Goal: Task Accomplishment & Management: Manage account settings

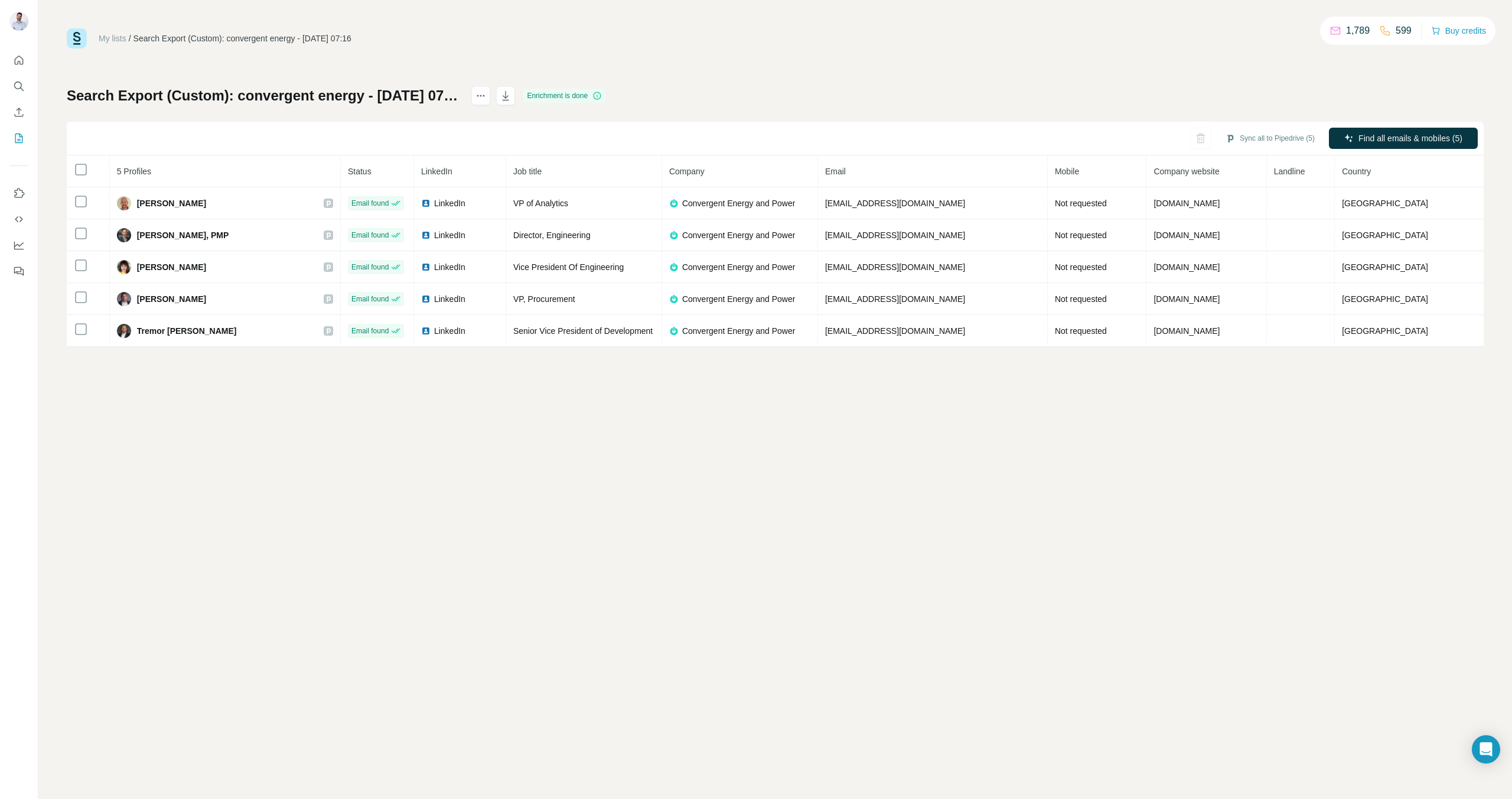
click at [8, 61] on div at bounding box center [19, 162] width 38 height 240
click at [13, 60] on icon "Quick start" at bounding box center [19, 60] width 12 height 12
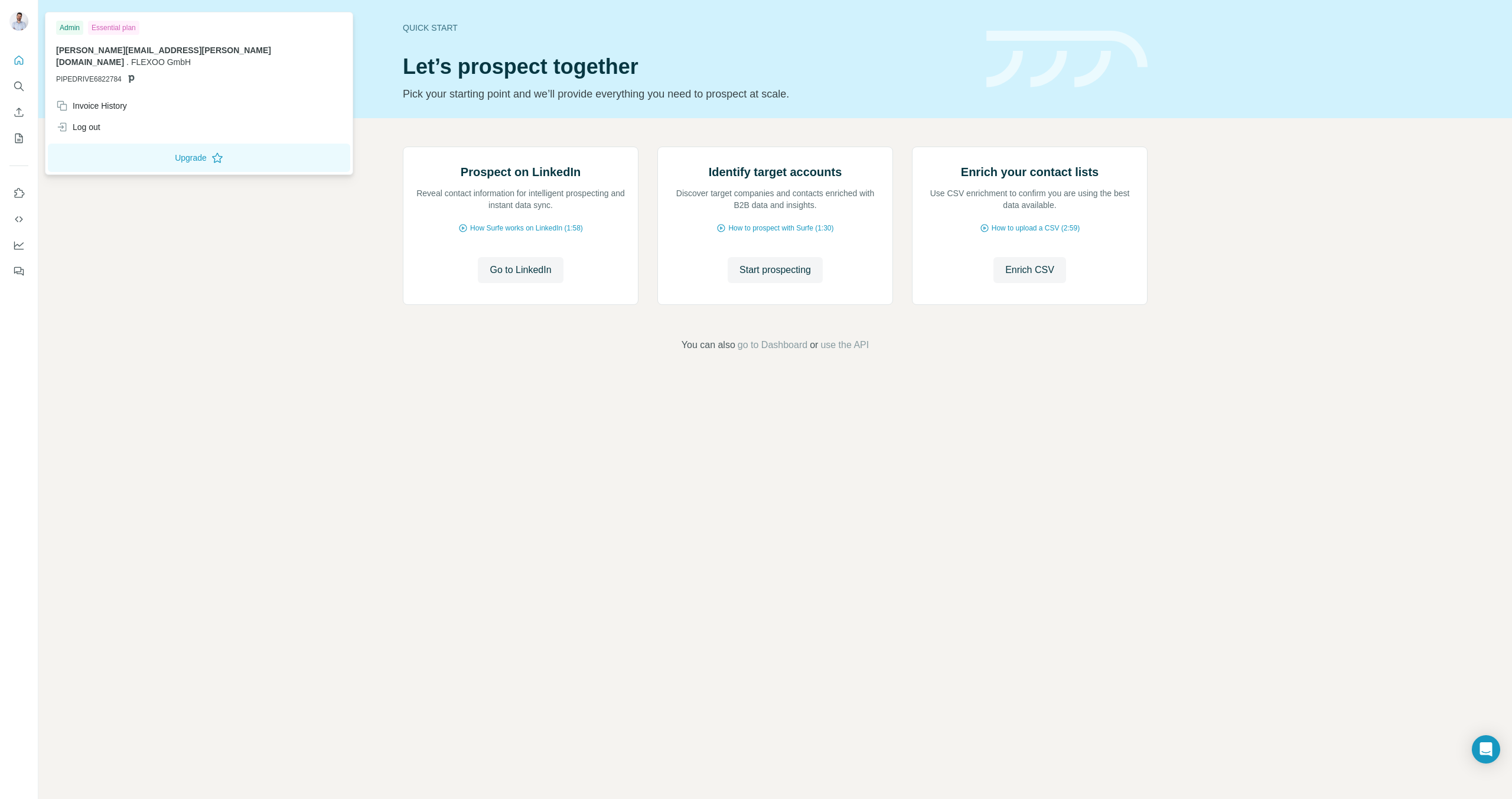
click at [18, 28] on img at bounding box center [19, 21] width 19 height 19
click at [16, 58] on icon "Quick start" at bounding box center [20, 60] width 9 height 9
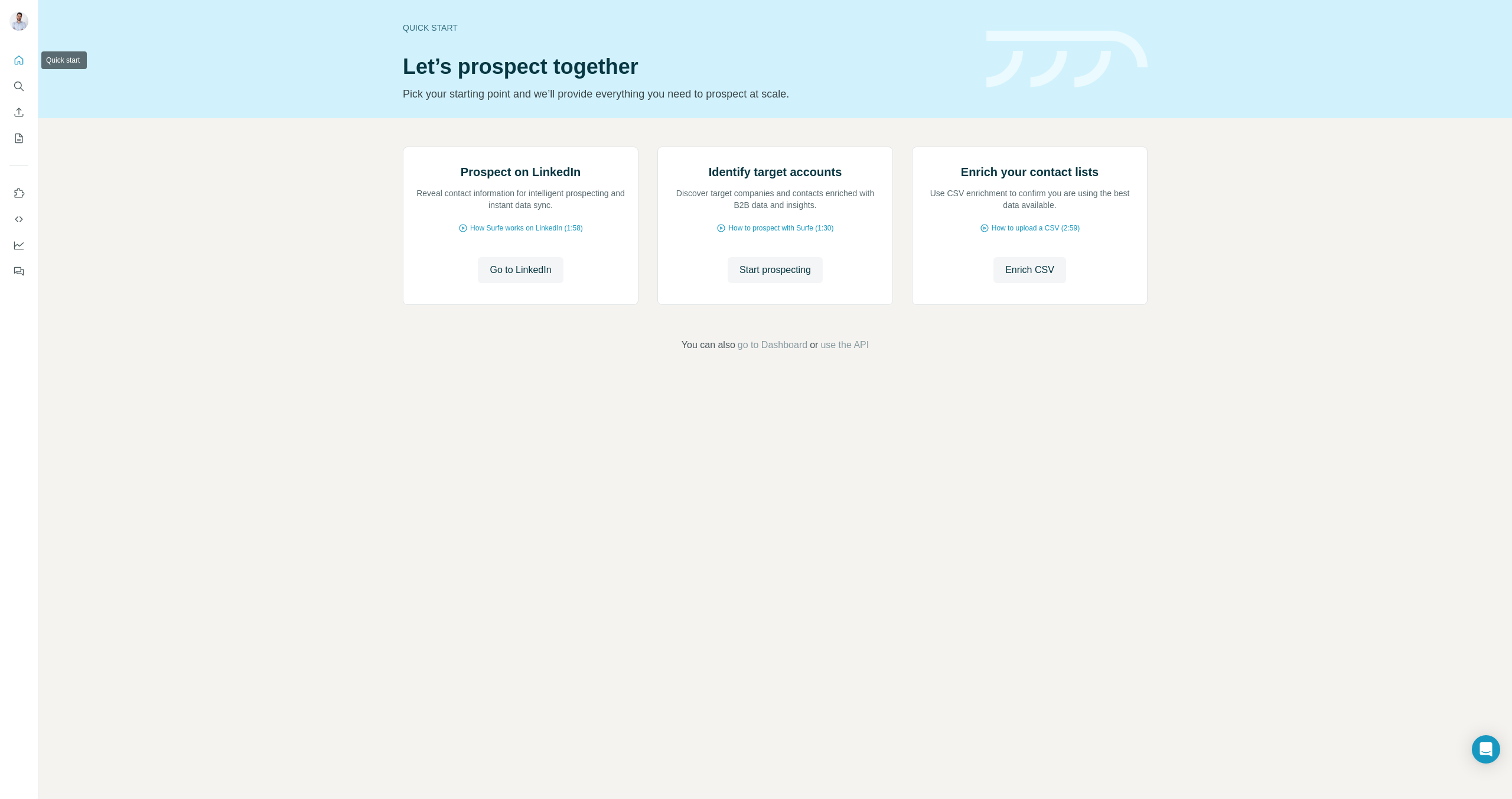
click at [20, 62] on icon "Quick start" at bounding box center [19, 60] width 12 height 12
click at [20, 93] on button "Search" at bounding box center [19, 86] width 19 height 21
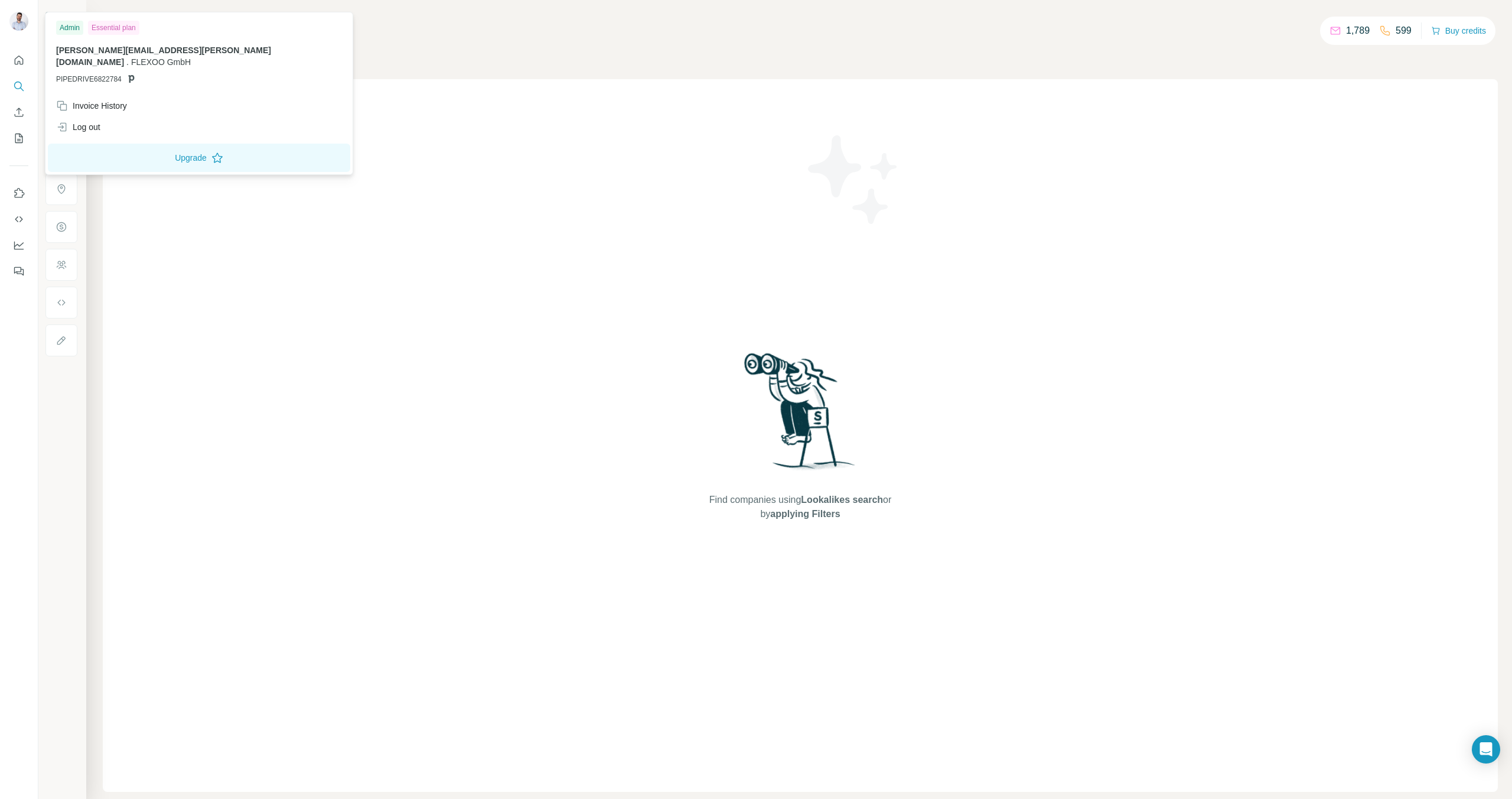
click at [13, 14] on img at bounding box center [19, 21] width 19 height 19
click at [17, 18] on img at bounding box center [19, 21] width 19 height 19
drag, startPoint x: 1316, startPoint y: 168, endPoint x: 1232, endPoint y: 129, distance: 92.6
click at [1316, 168] on div "Find companies using Lookalikes search or by applying Filters" at bounding box center [800, 435] width 1395 height 713
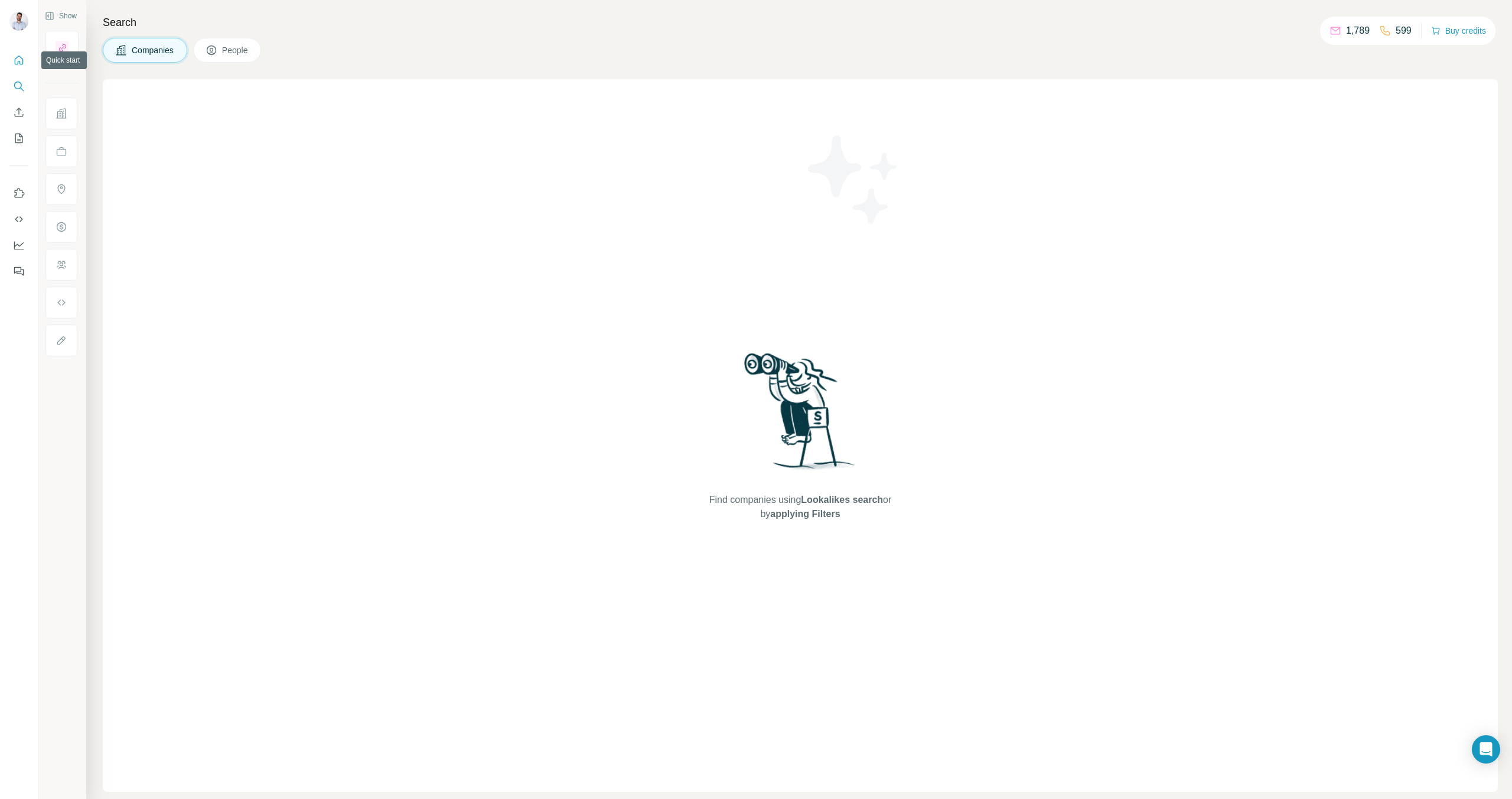
click at [15, 58] on icon "Quick start" at bounding box center [20, 60] width 9 height 9
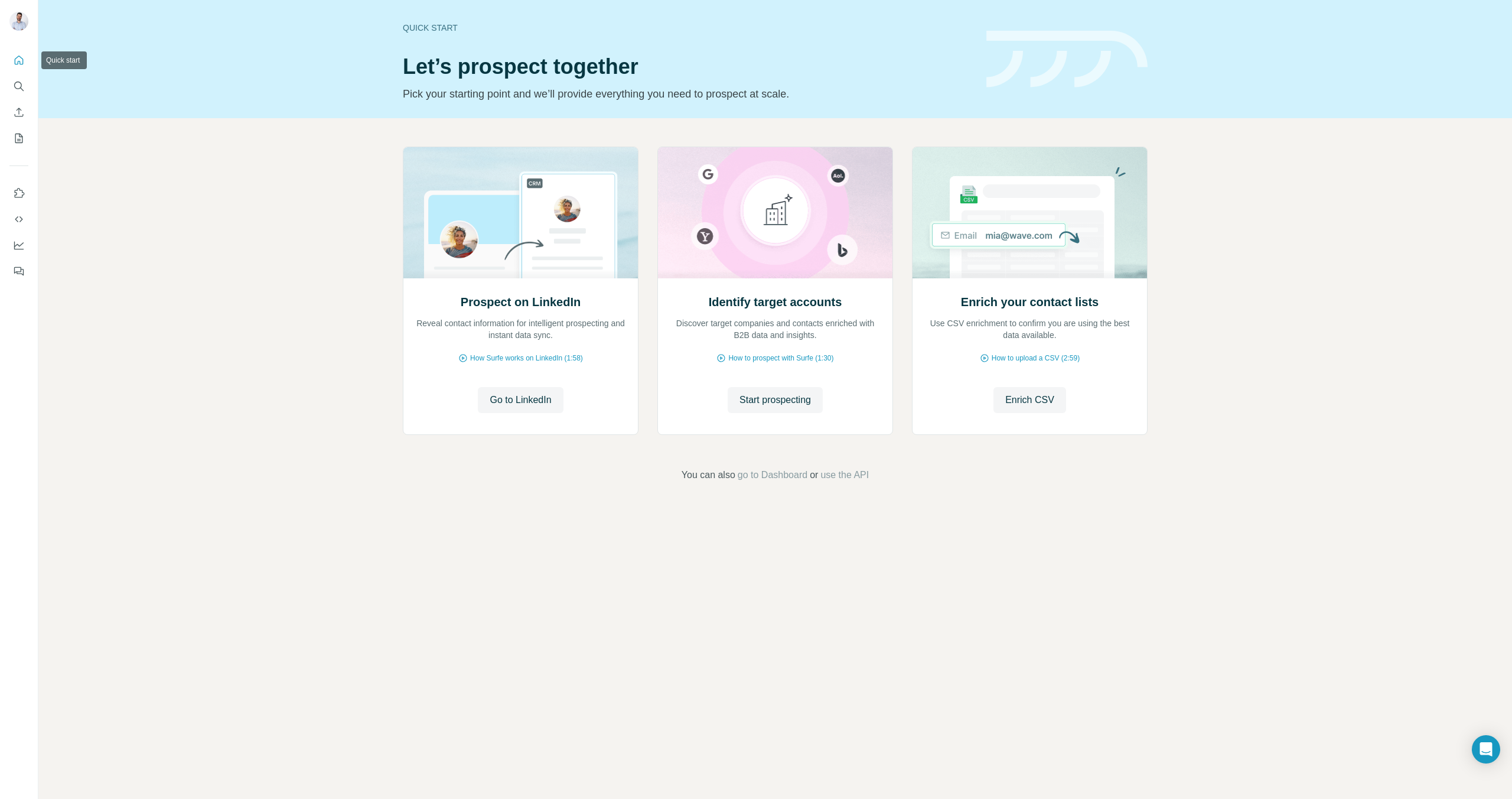
click at [13, 54] on icon "Quick start" at bounding box center [19, 60] width 12 height 12
click at [1120, 36] on img at bounding box center [1066, 60] width 161 height 57
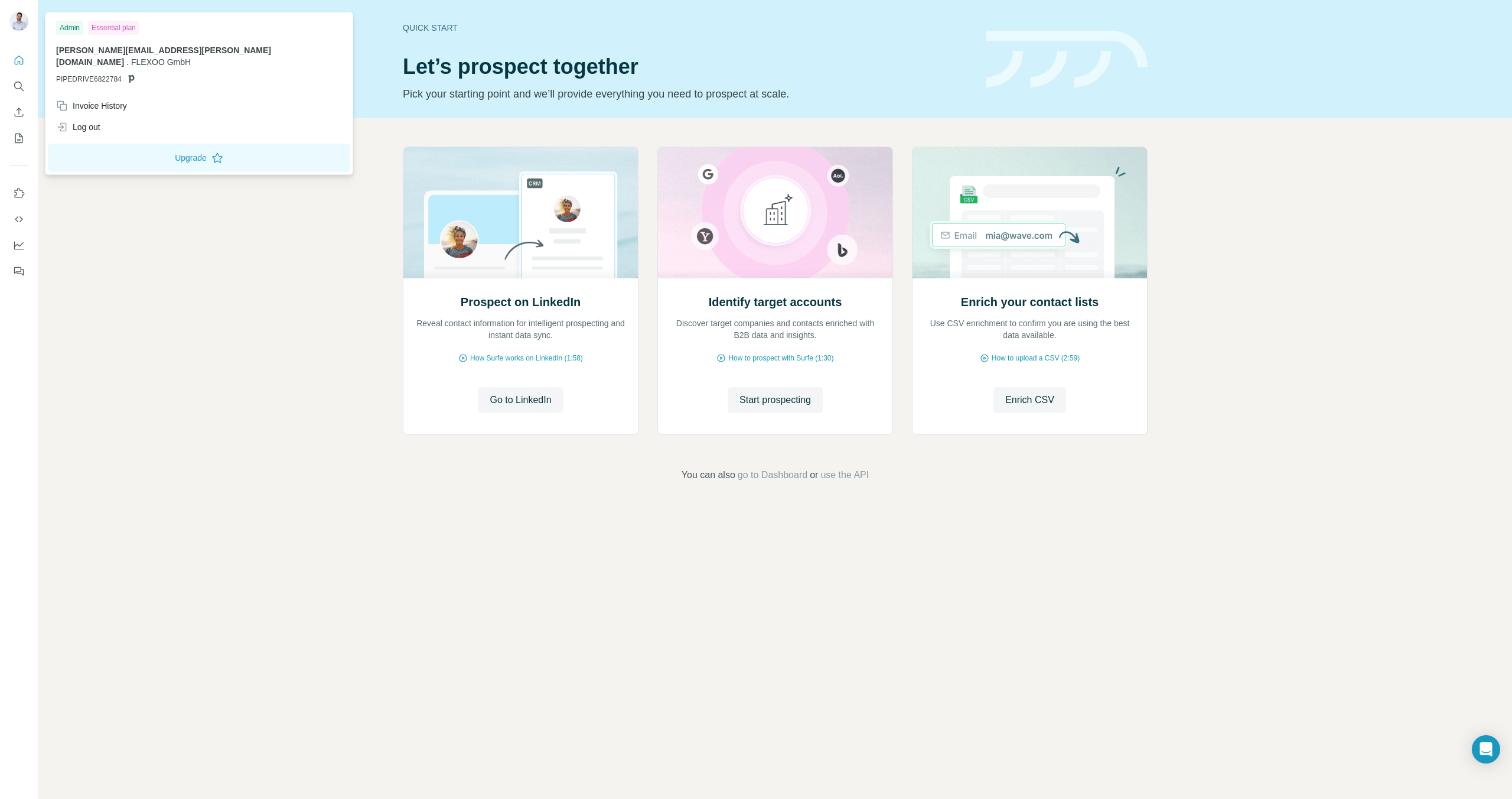
click at [22, 26] on img at bounding box center [19, 21] width 19 height 19
click at [73, 28] on div "Admin" at bounding box center [70, 27] width 27 height 14
click at [69, 26] on div "Admin" at bounding box center [70, 27] width 27 height 14
click at [85, 51] on span "[PERSON_NAME][EMAIL_ADDRESS][PERSON_NAME][DOMAIN_NAME]" at bounding box center [163, 56] width 215 height 21
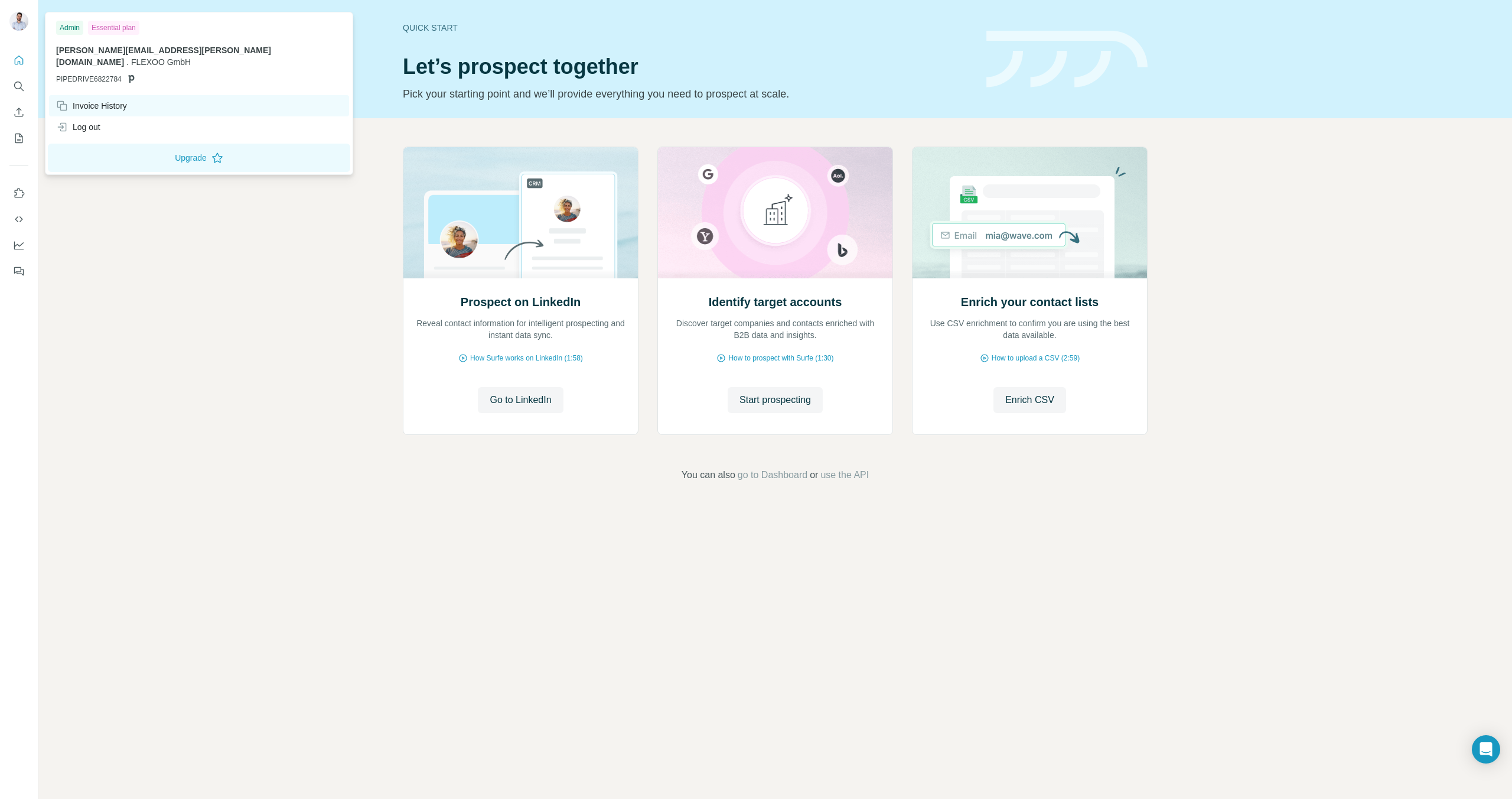
click at [75, 100] on div "Invoice History" at bounding box center [91, 106] width 71 height 12
click at [14, 70] on button "Quick start" at bounding box center [19, 60] width 19 height 21
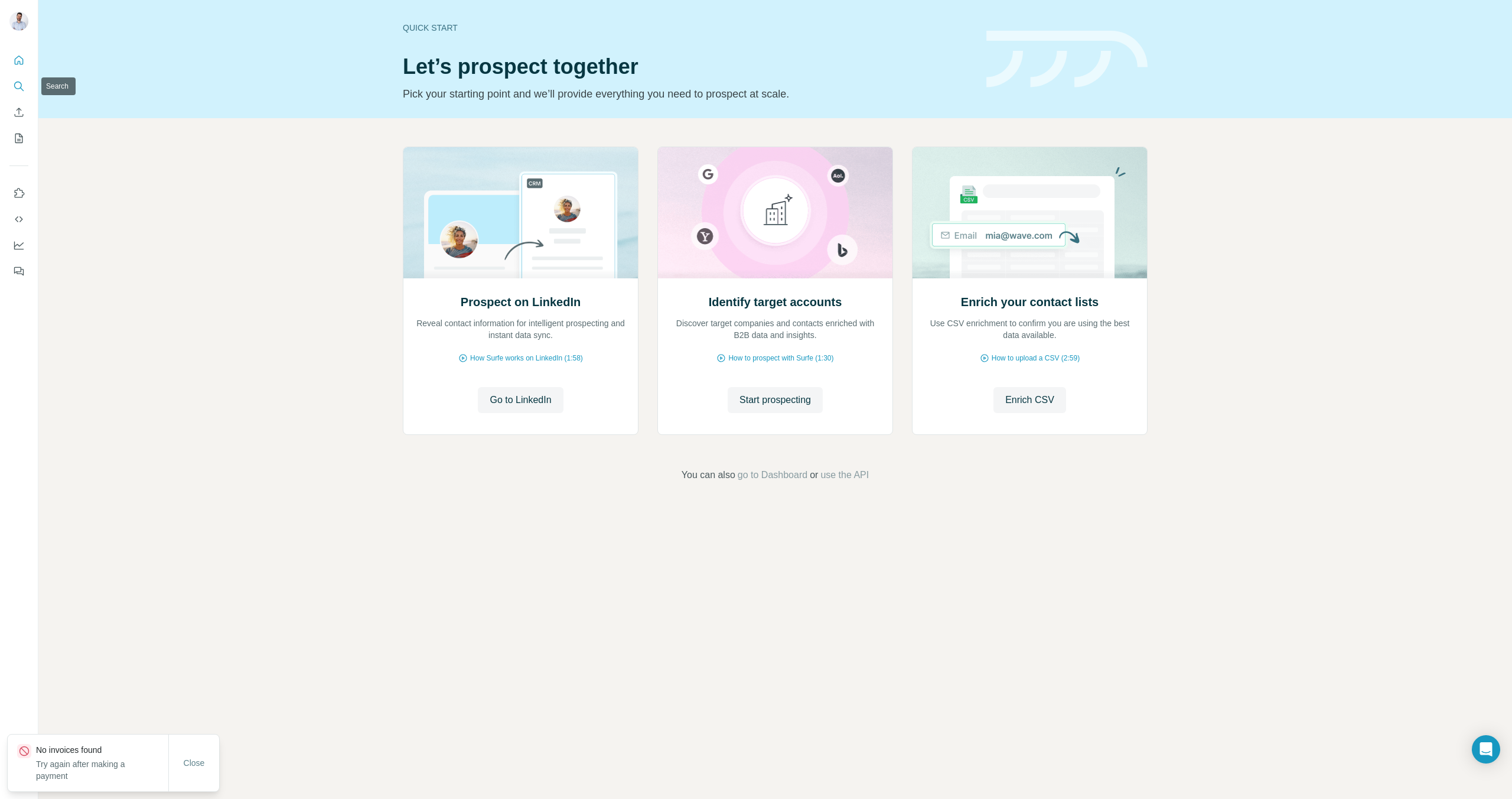
click at [17, 91] on icon "Search" at bounding box center [19, 86] width 12 height 12
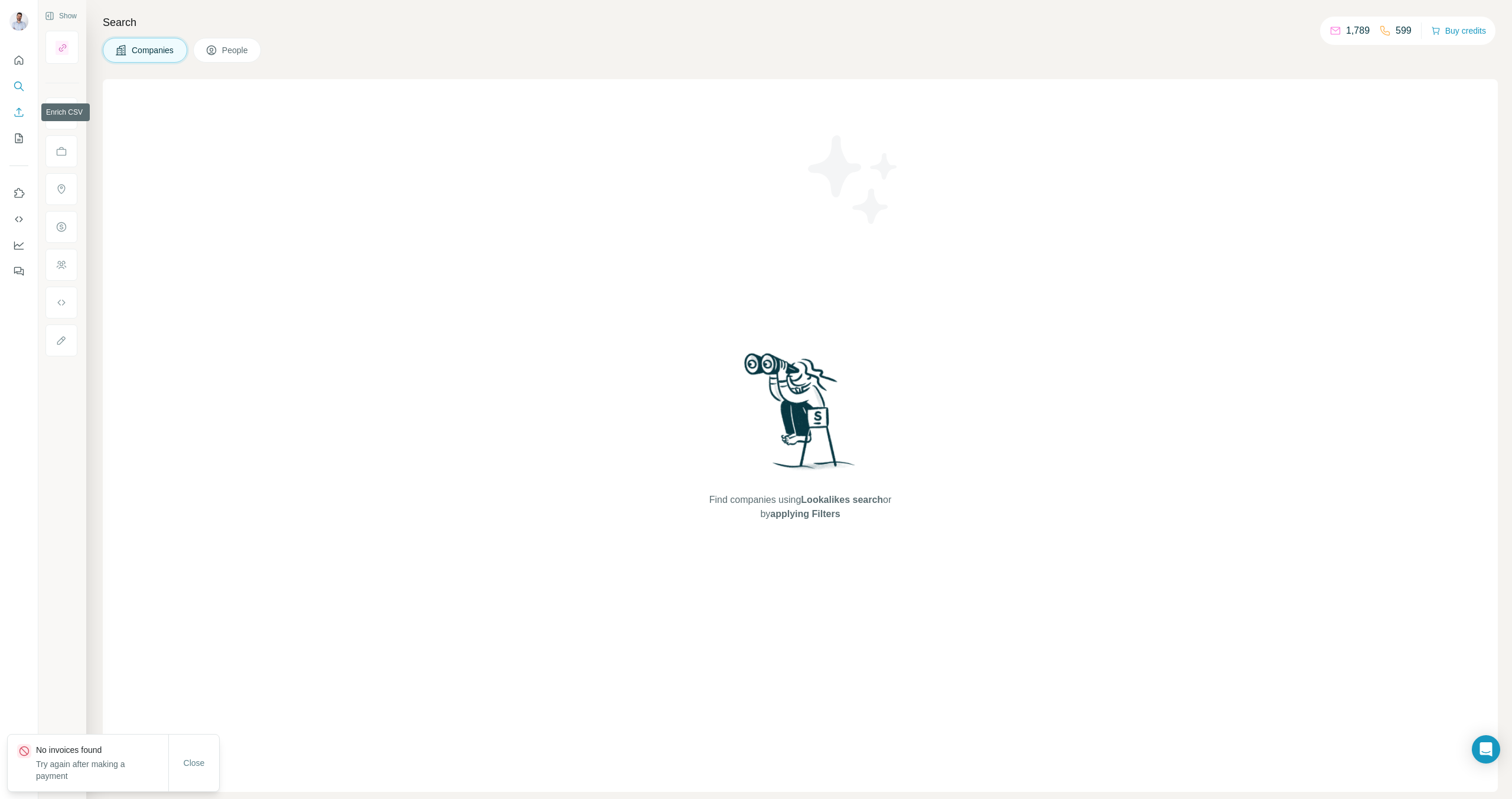
click at [17, 115] on icon "Enrich CSV" at bounding box center [19, 113] width 12 height 12
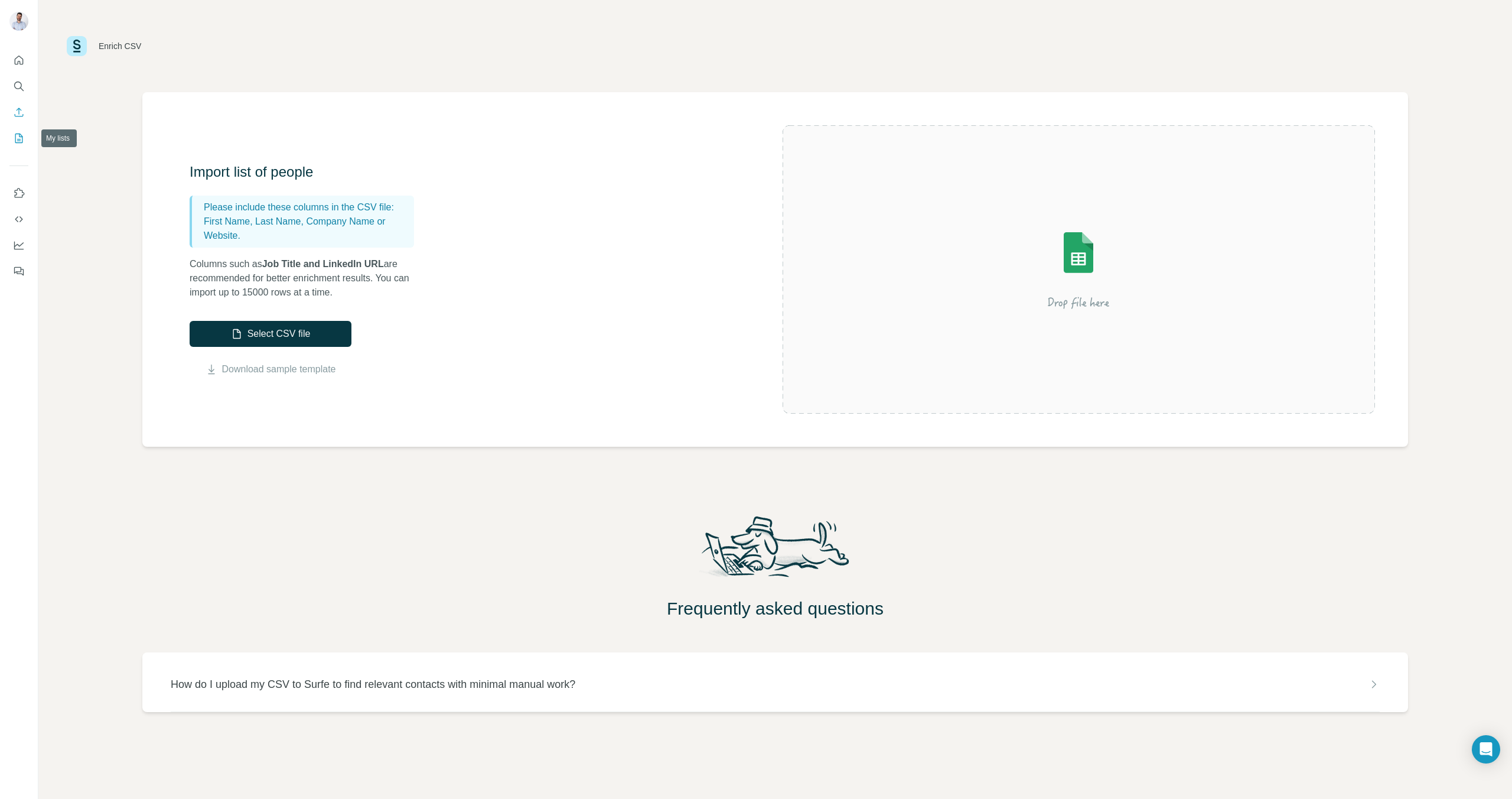
click at [15, 142] on icon "My lists" at bounding box center [19, 138] width 8 height 10
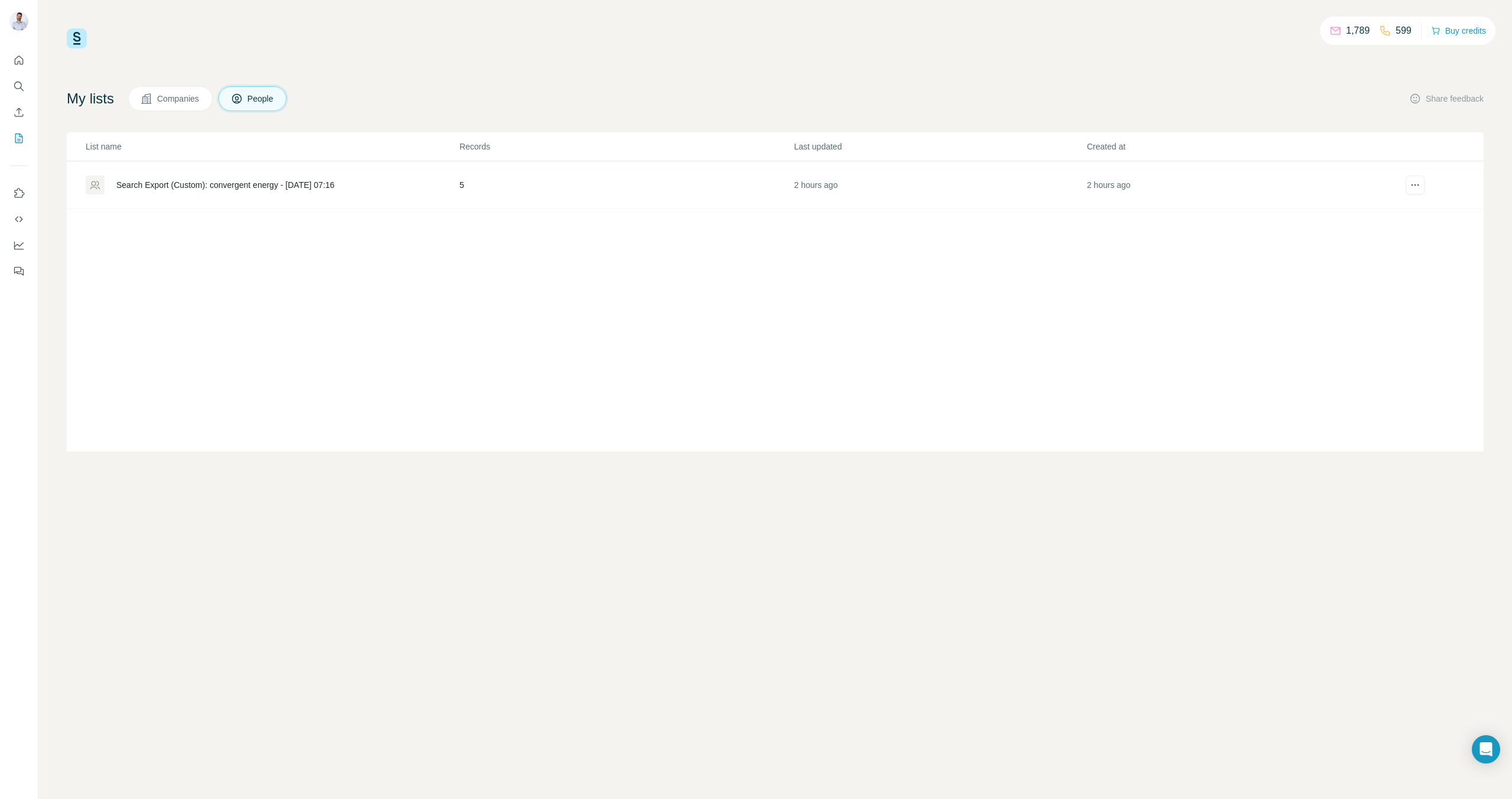
click at [167, 101] on span "Companies" at bounding box center [178, 99] width 43 height 12
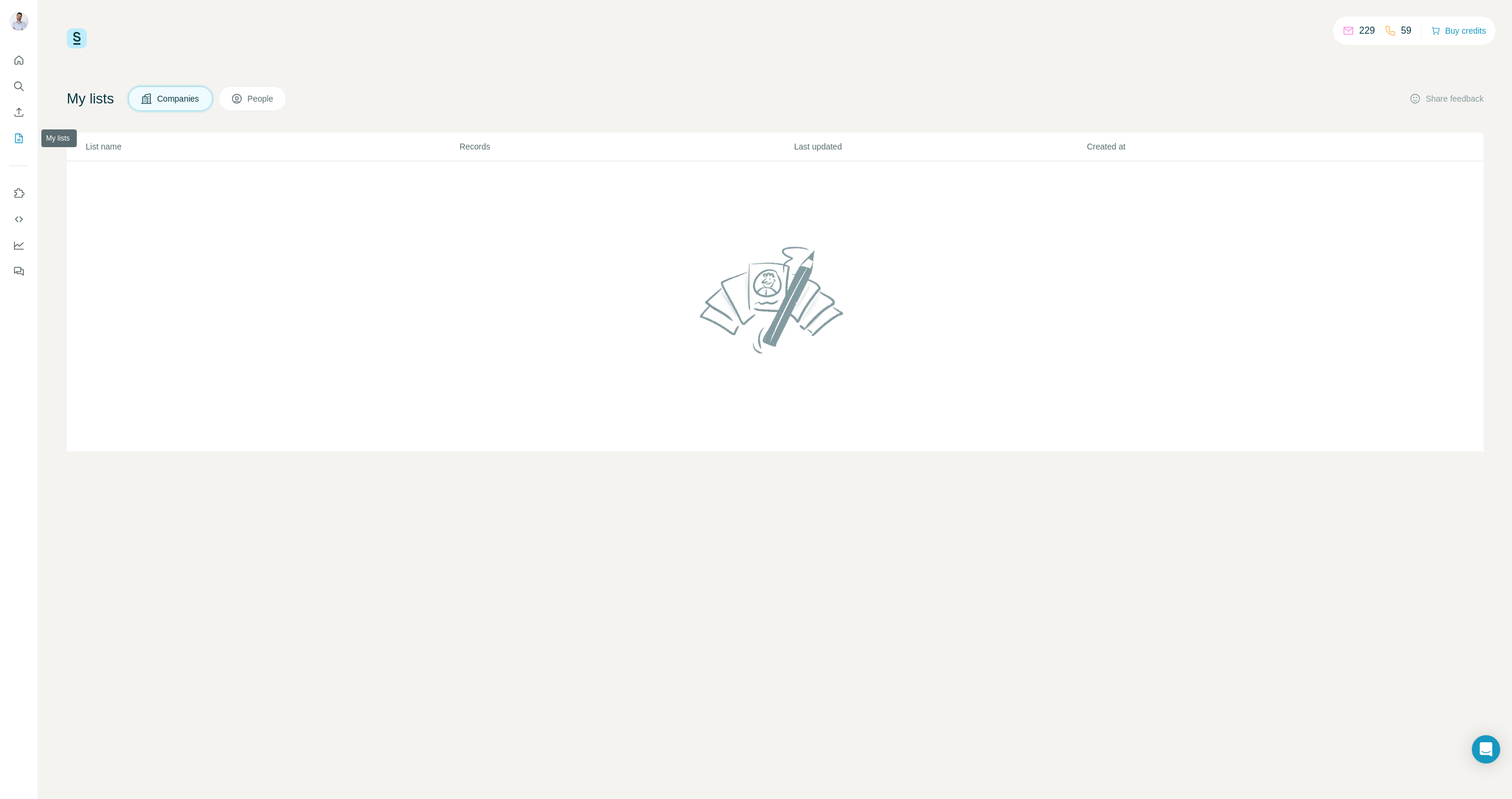
click at [17, 141] on icon "My lists" at bounding box center [19, 138] width 12 height 12
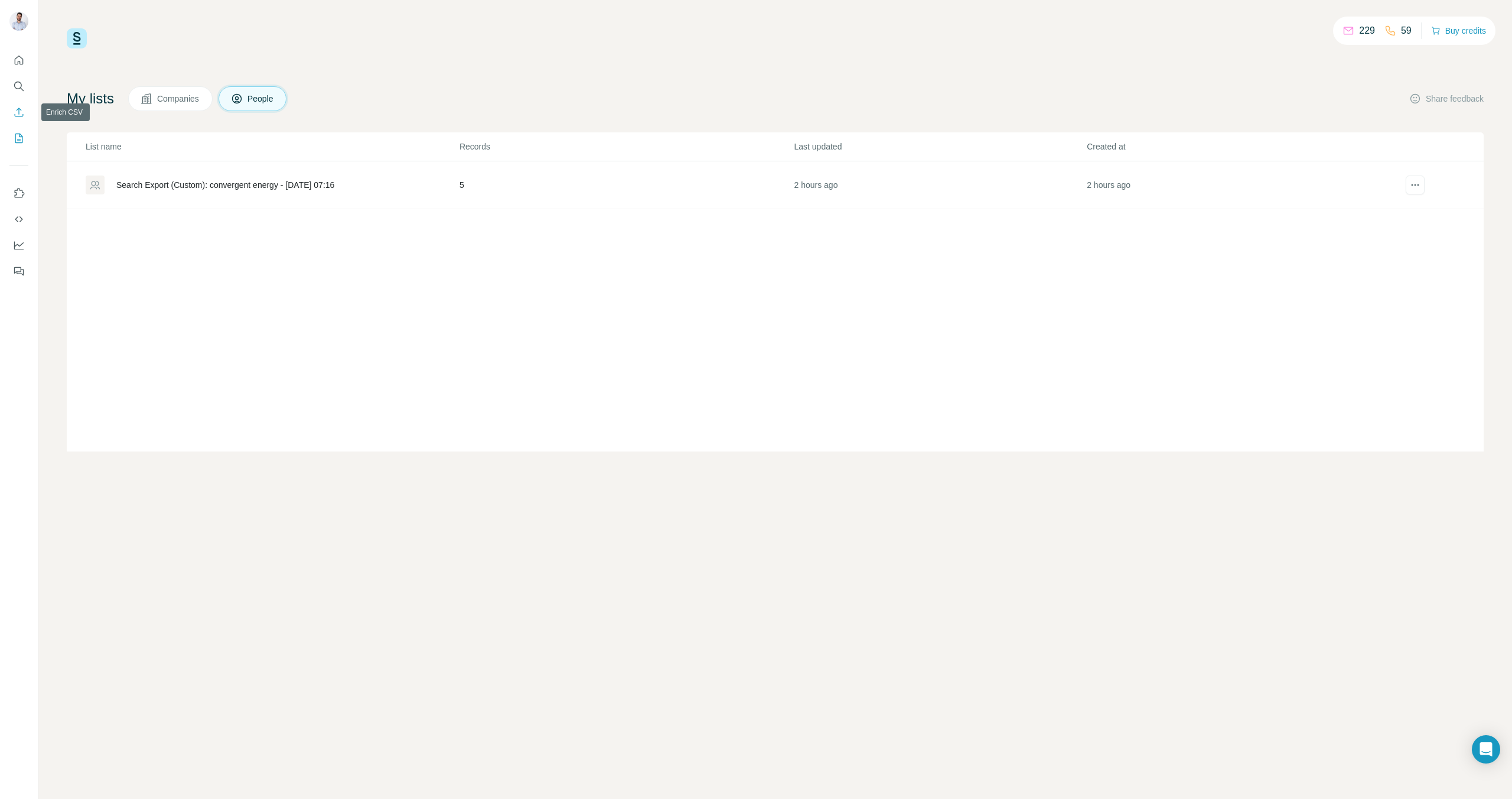
click at [20, 112] on icon "Enrich CSV" at bounding box center [19, 113] width 12 height 12
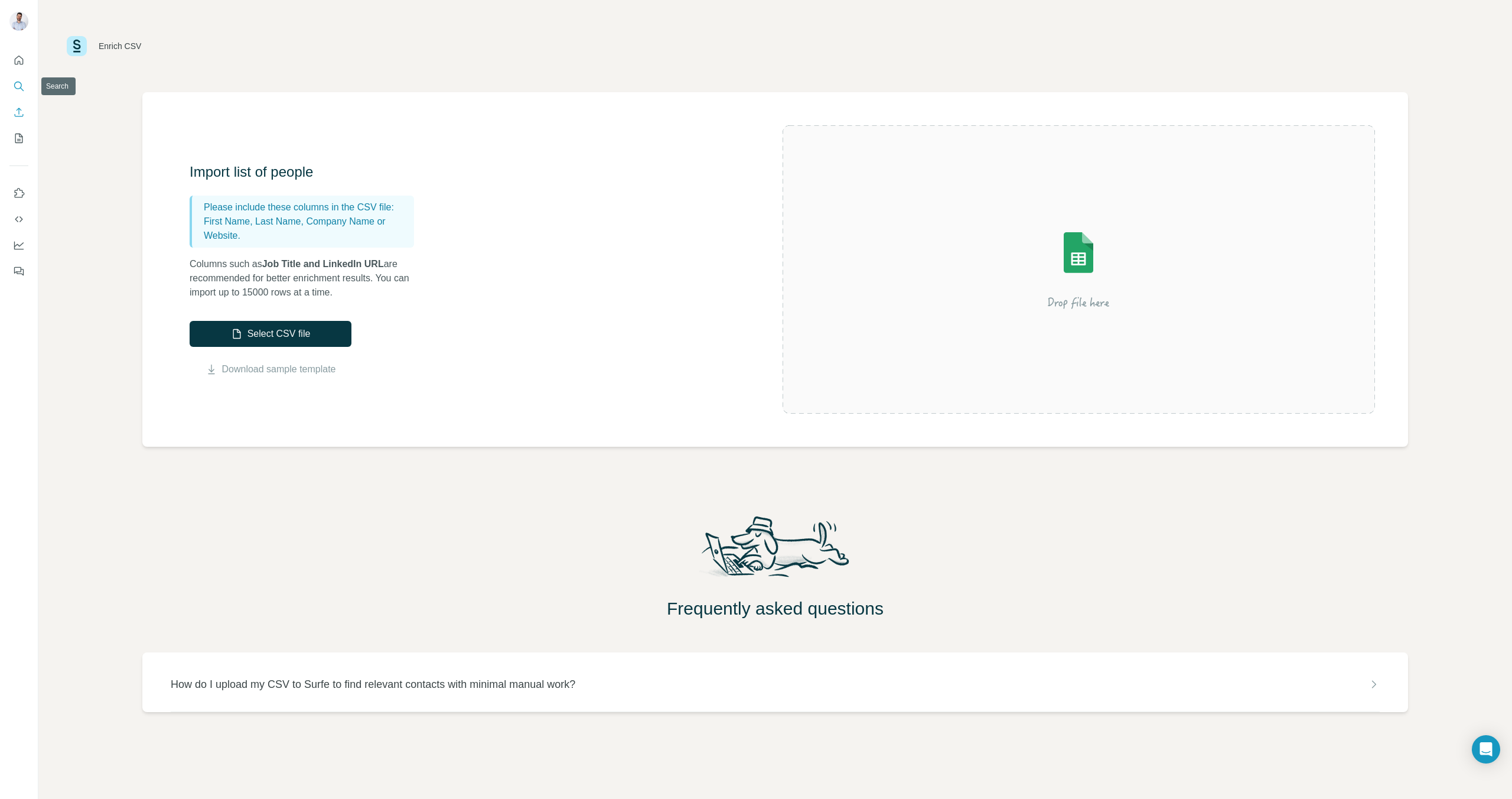
click at [18, 90] on icon "Search" at bounding box center [19, 86] width 12 height 12
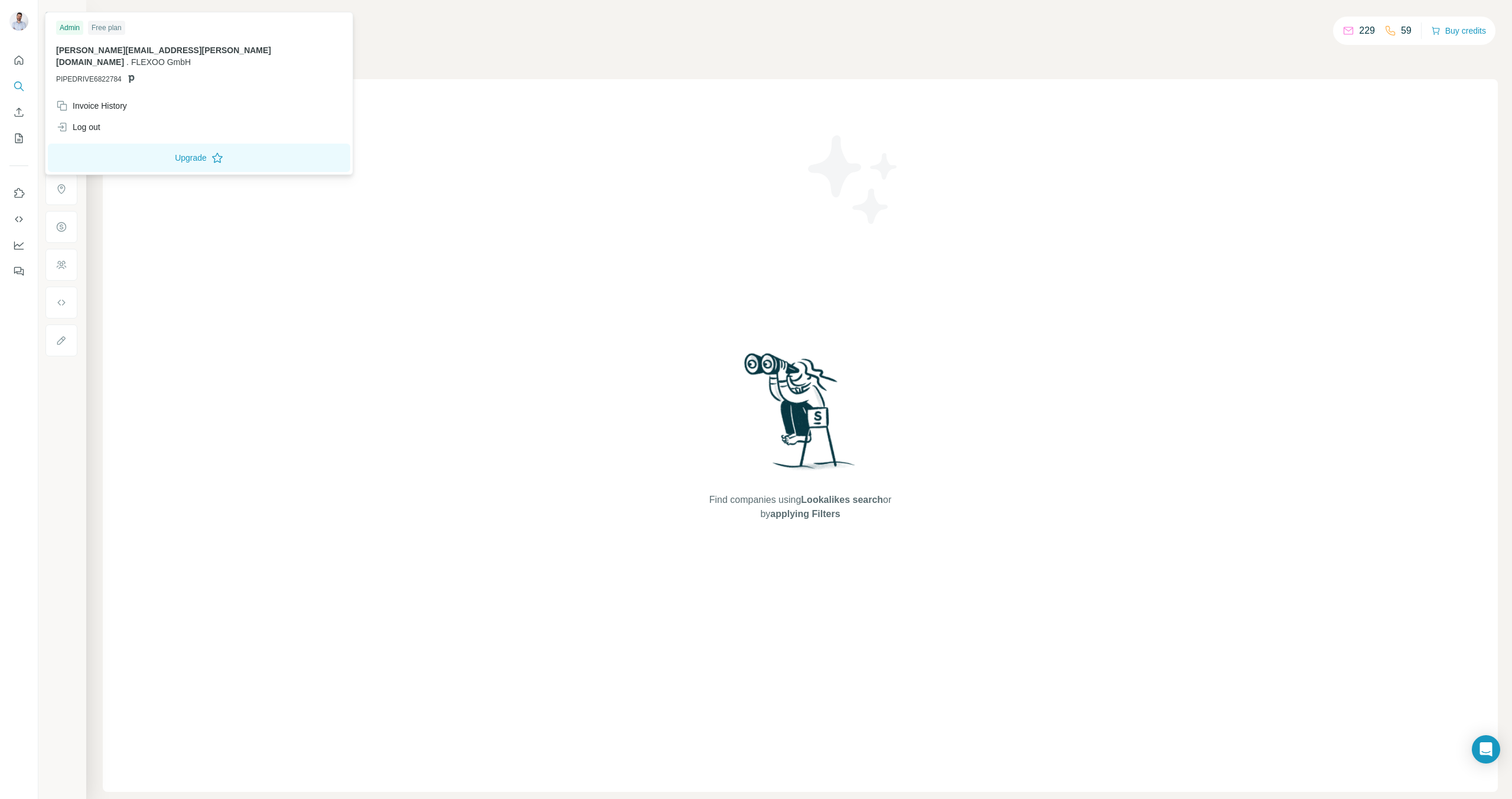
click at [26, 29] on div at bounding box center [19, 23] width 19 height 21
click at [97, 100] on div "Invoice History" at bounding box center [91, 106] width 71 height 12
click at [186, 760] on span "Close" at bounding box center [194, 763] width 21 height 12
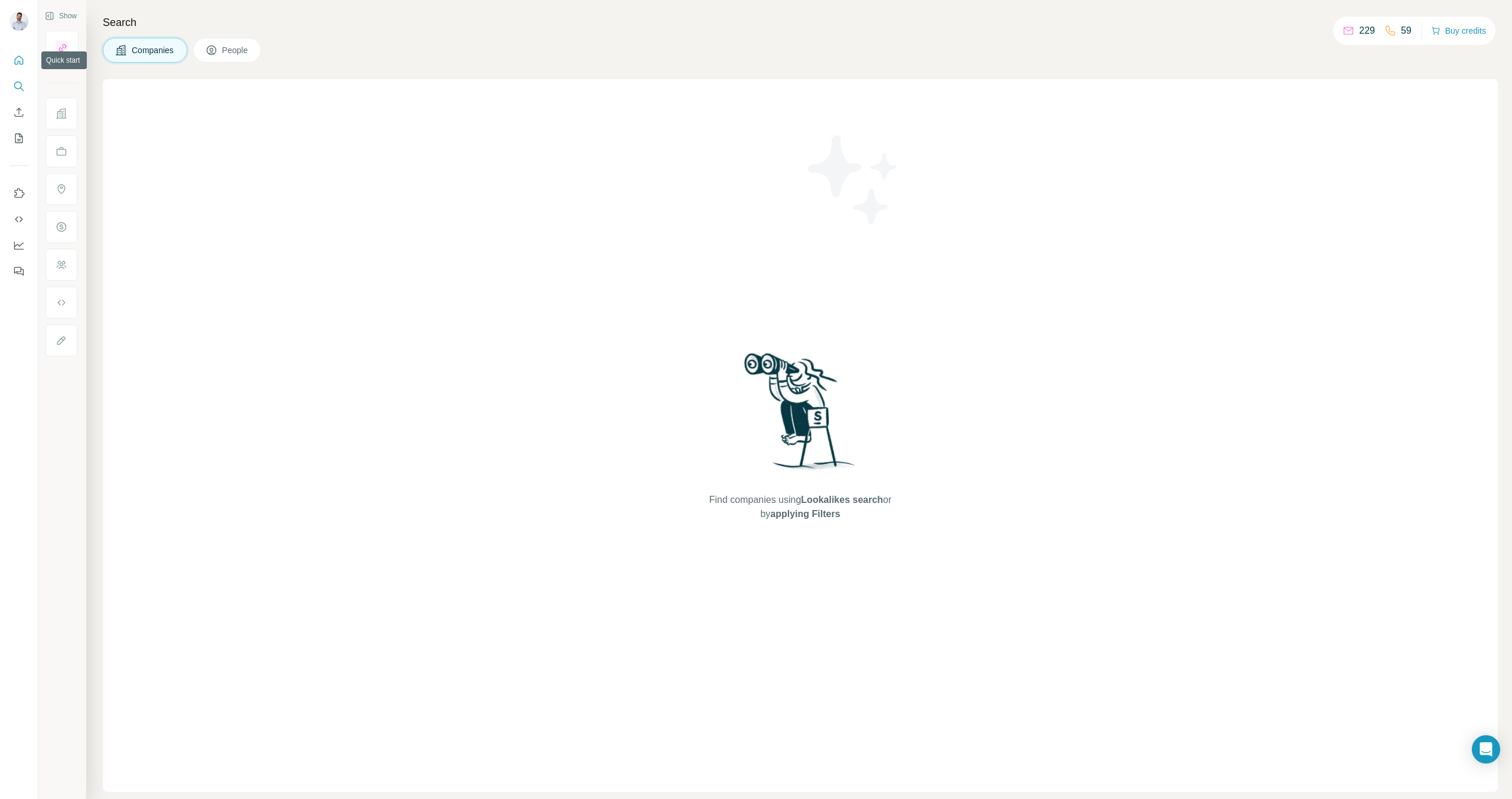
click at [23, 66] on icon "Quick start" at bounding box center [19, 60] width 12 height 12
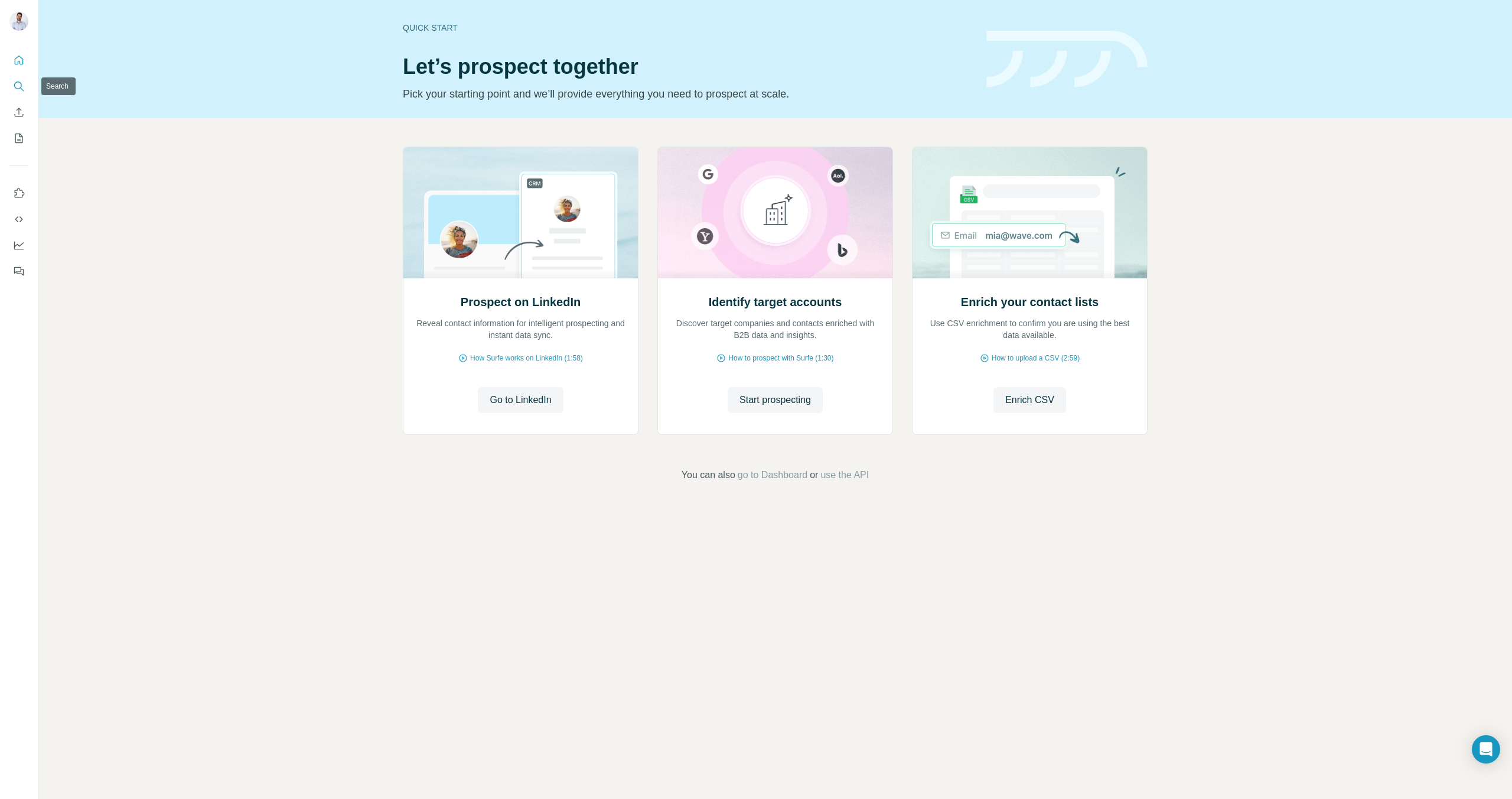
click at [17, 85] on icon "Search" at bounding box center [19, 86] width 12 height 12
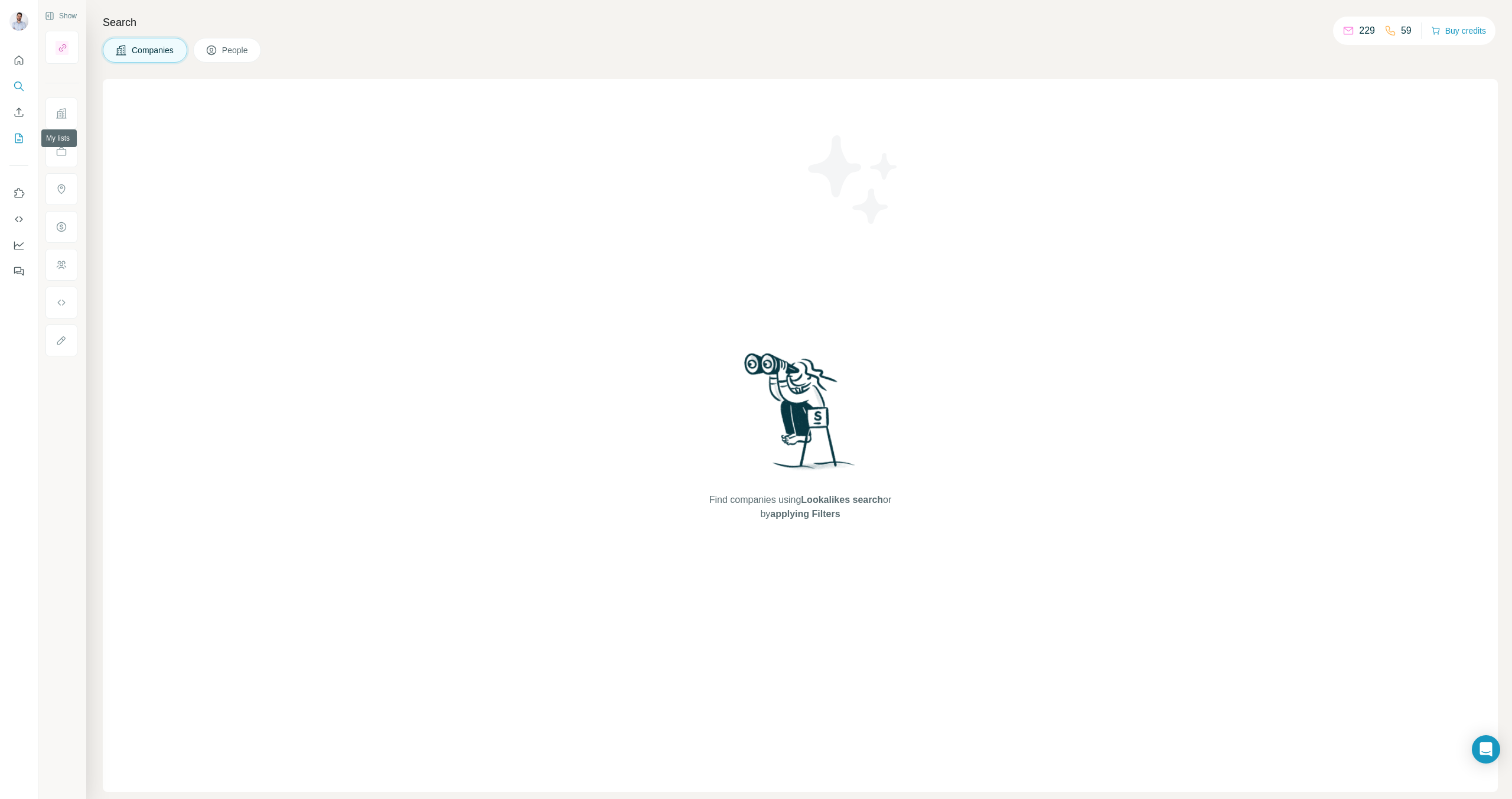
click at [20, 143] on icon "My lists" at bounding box center [19, 138] width 12 height 12
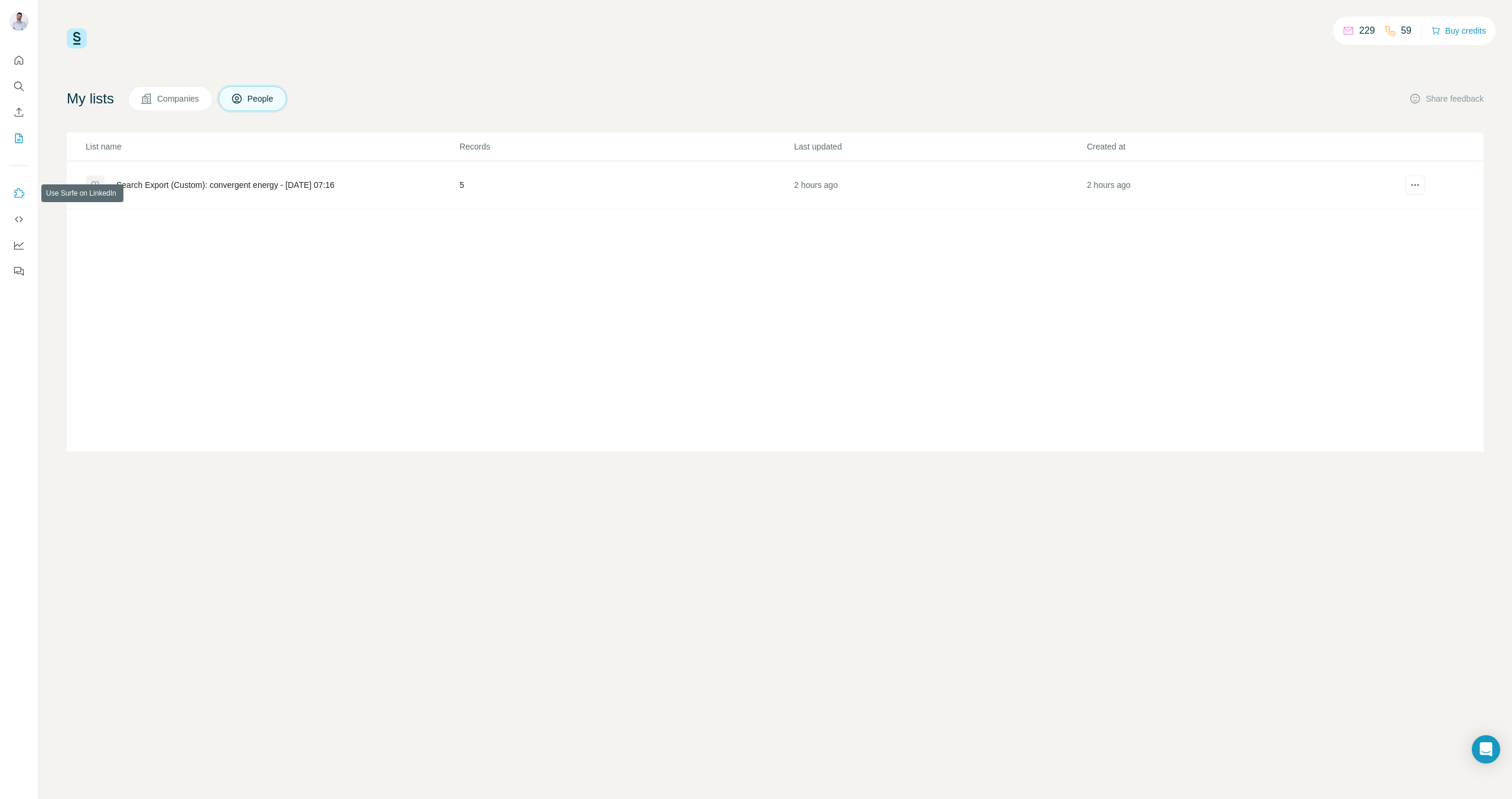
click at [18, 194] on icon "Use Surfe on LinkedIn" at bounding box center [19, 194] width 12 height 12
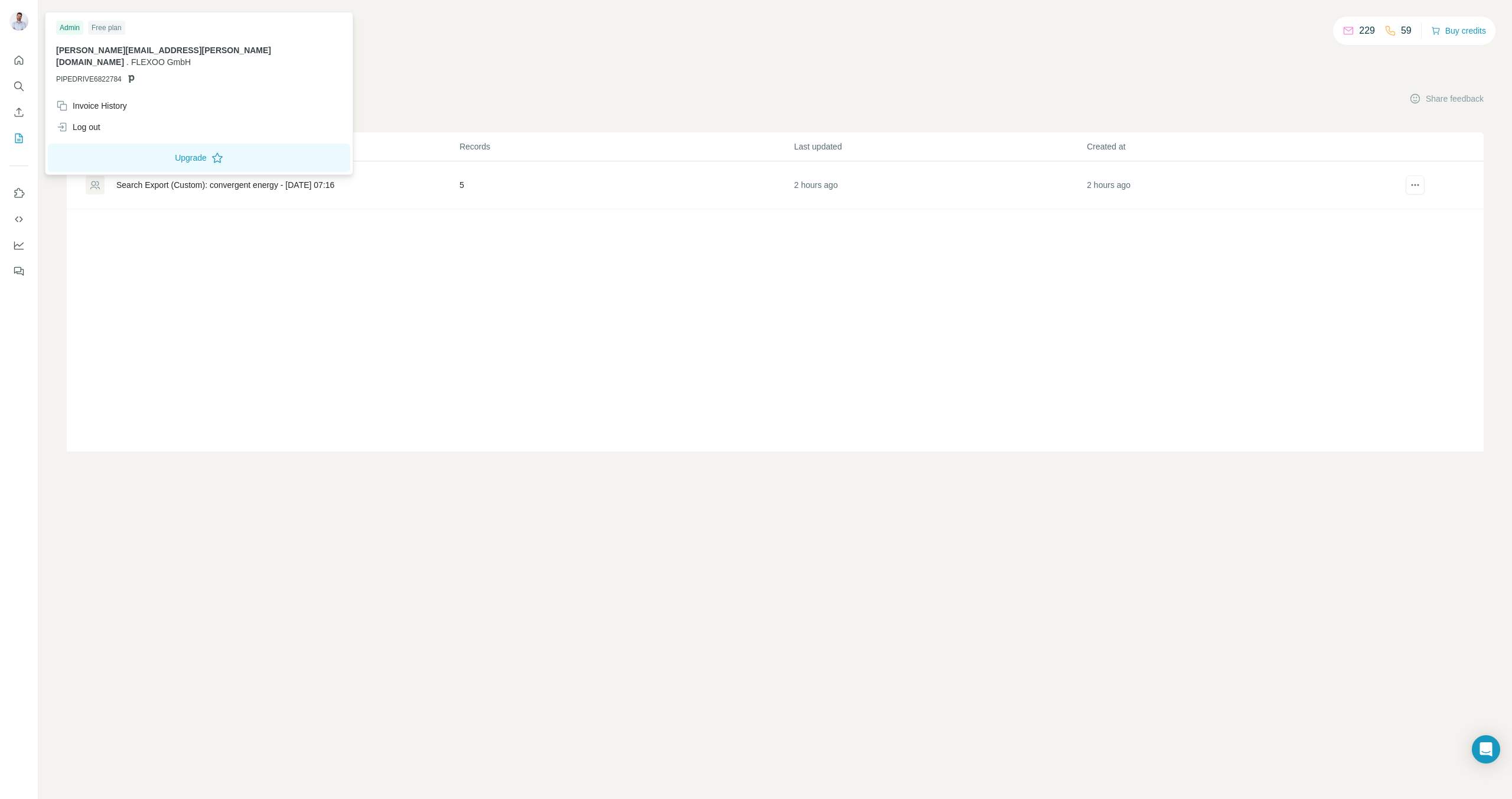
click at [70, 31] on div "Admin" at bounding box center [70, 27] width 27 height 14
click at [65, 25] on div "Admin" at bounding box center [70, 27] width 27 height 14
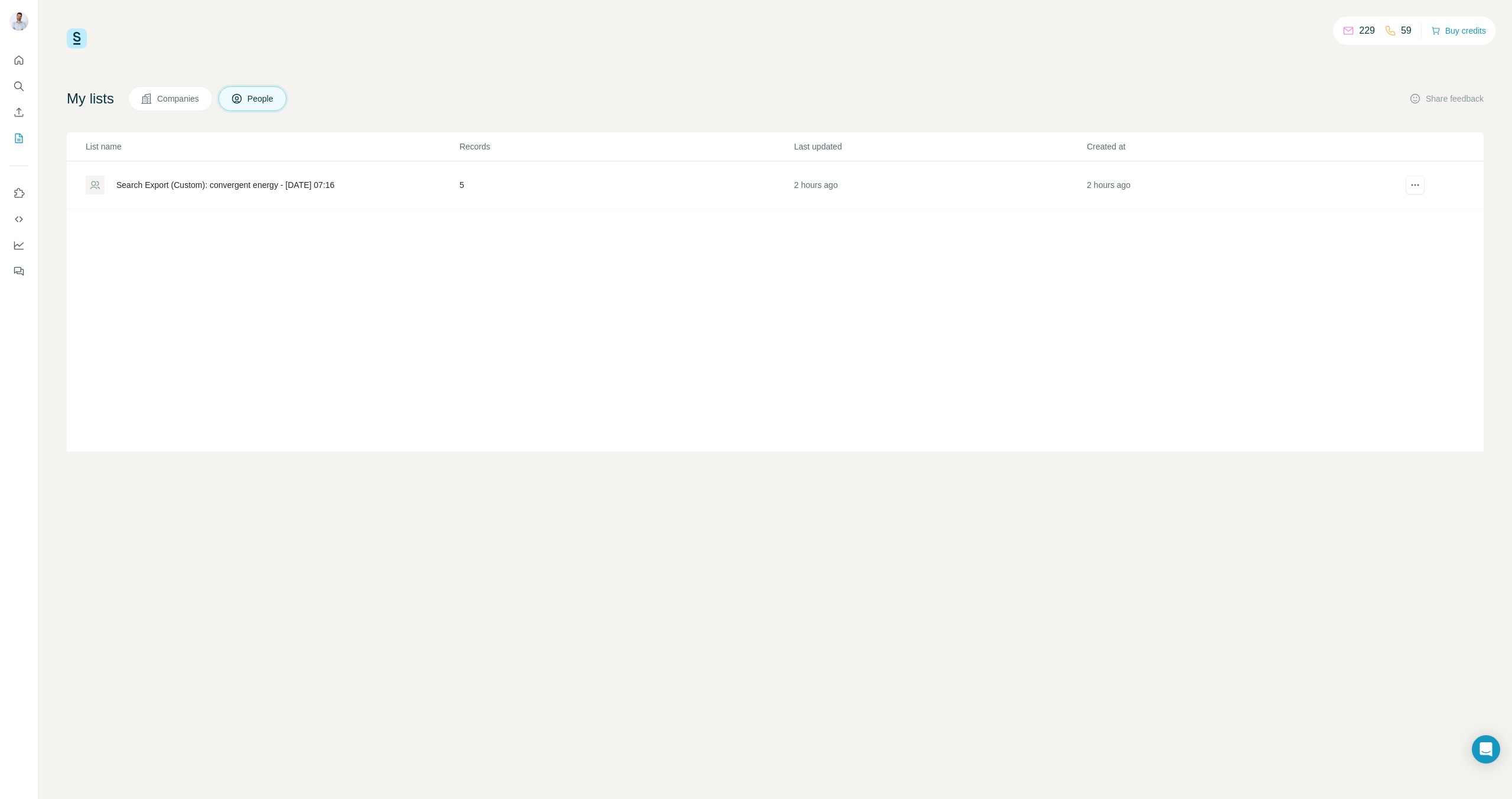
click at [81, 39] on img at bounding box center [76, 39] width 20 height 20
click at [15, 58] on icon "Quick start" at bounding box center [20, 60] width 9 height 9
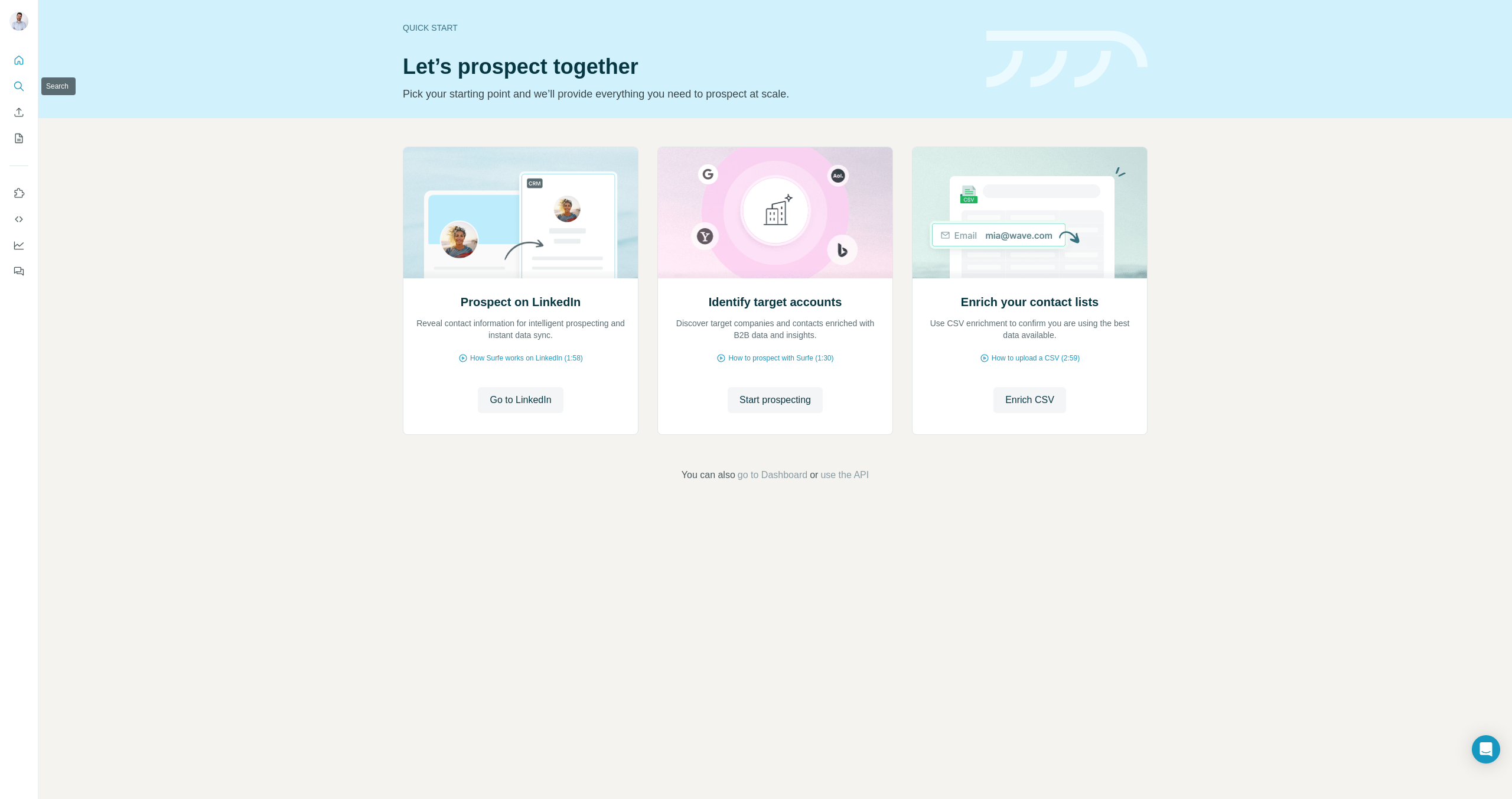
click at [19, 88] on icon "Search" at bounding box center [19, 86] width 12 height 12
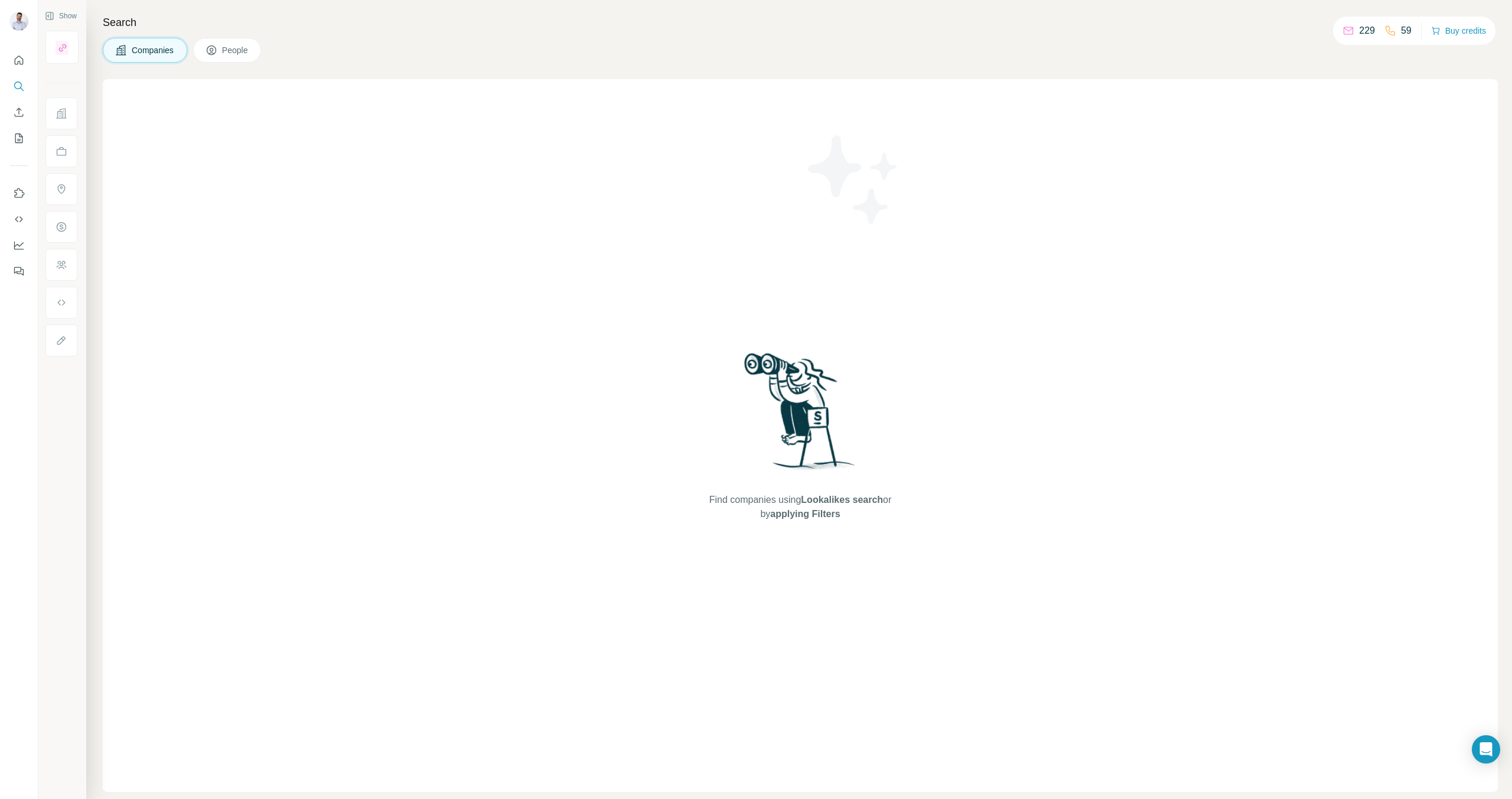
click at [243, 53] on span "People" at bounding box center [236, 51] width 27 height 12
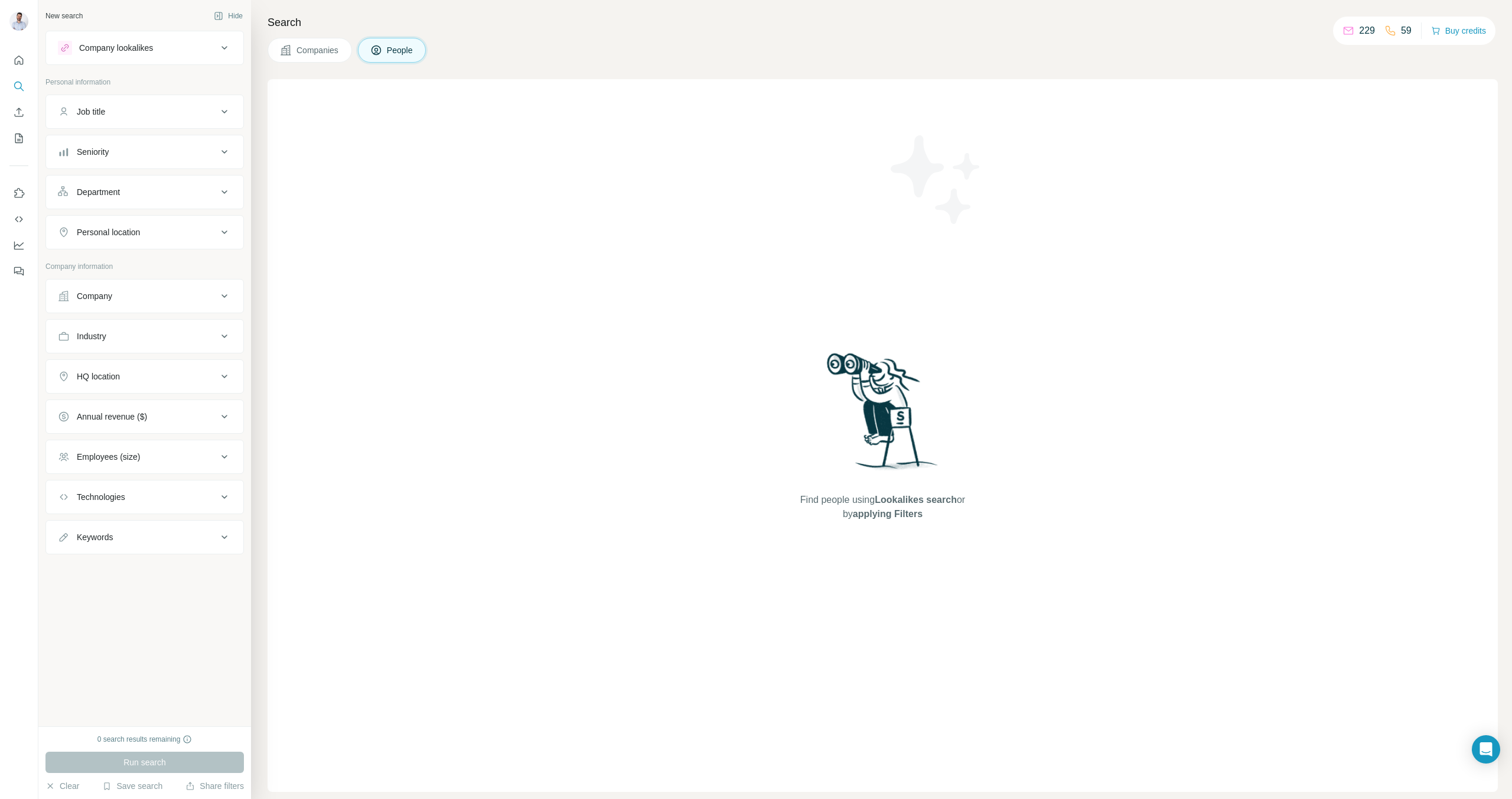
click at [396, 51] on span "People" at bounding box center [400, 51] width 27 height 12
click at [59, 785] on button "Clear" at bounding box center [62, 786] width 34 height 12
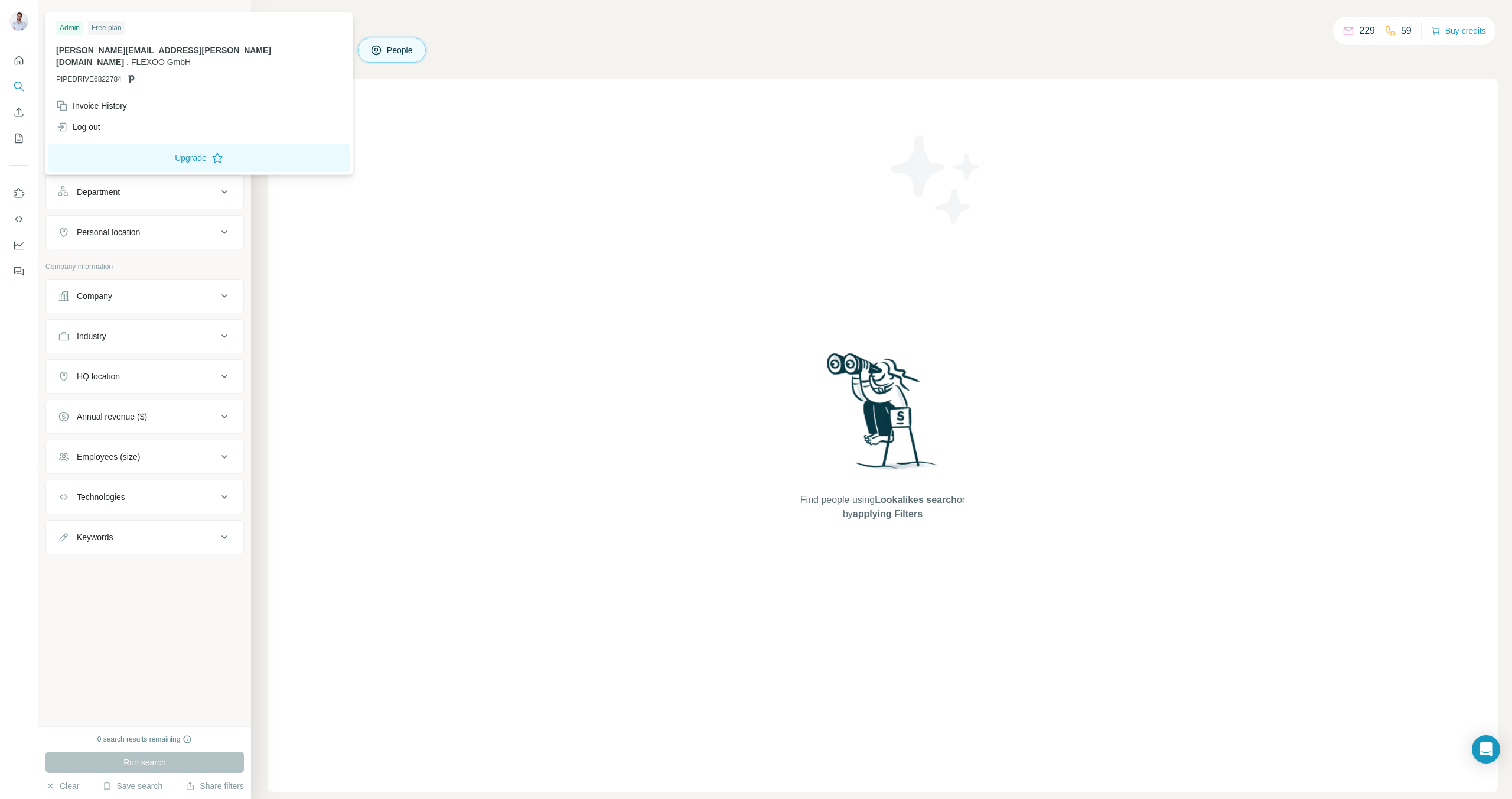
click at [71, 25] on div "Admin" at bounding box center [70, 27] width 27 height 14
click at [18, 23] on img at bounding box center [19, 21] width 19 height 19
click at [555, 274] on div "Find people using Lookalikes search or by applying Filters" at bounding box center [883, 435] width 1230 height 713
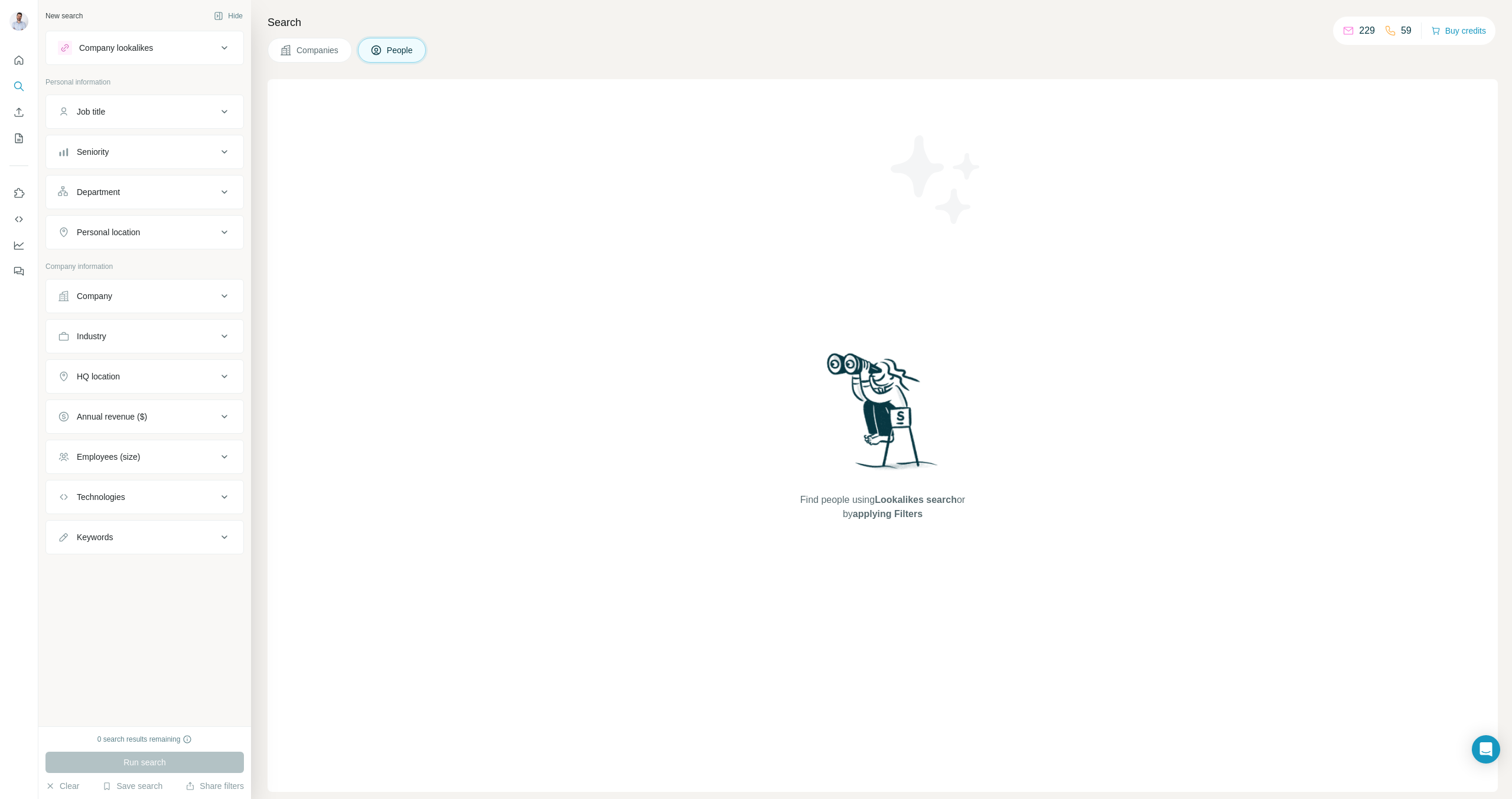
click at [19, 244] on icon "Dashboard" at bounding box center [19, 246] width 12 height 12
